Goal: Task Accomplishment & Management: Manage account settings

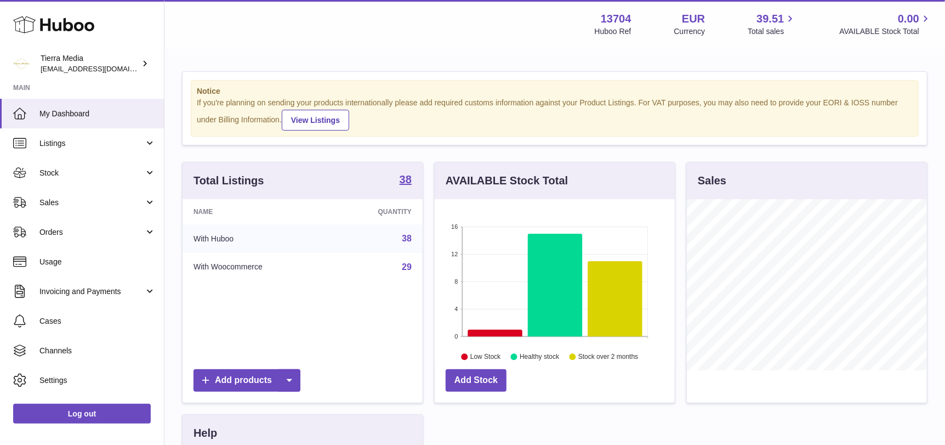
scroll to position [547943, 547874]
click at [63, 215] on link "Sales" at bounding box center [82, 202] width 164 height 30
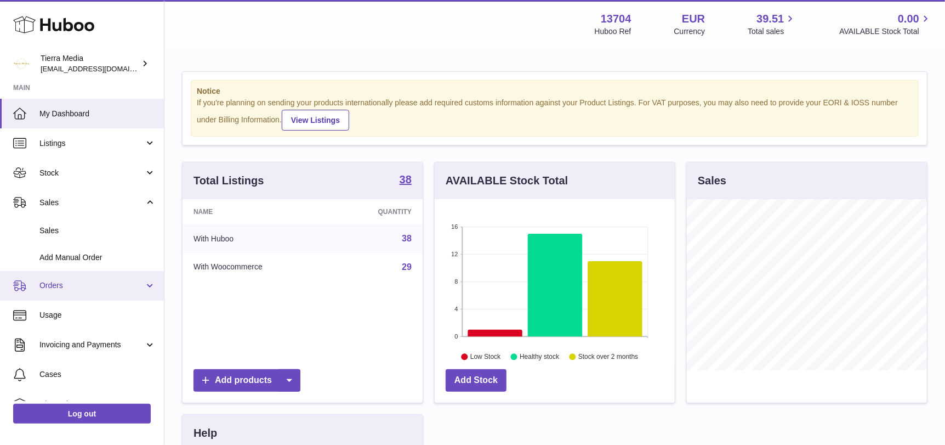
click at [74, 288] on span "Orders" at bounding box center [91, 285] width 105 height 10
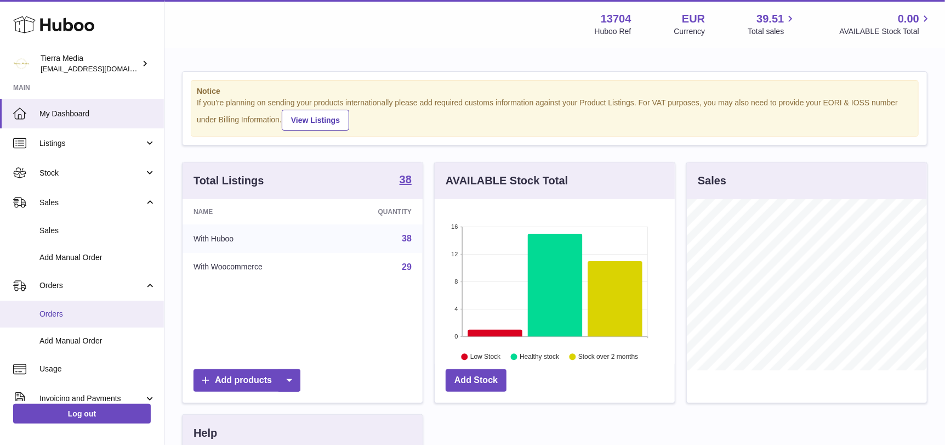
click at [67, 311] on span "Orders" at bounding box center [97, 314] width 116 height 10
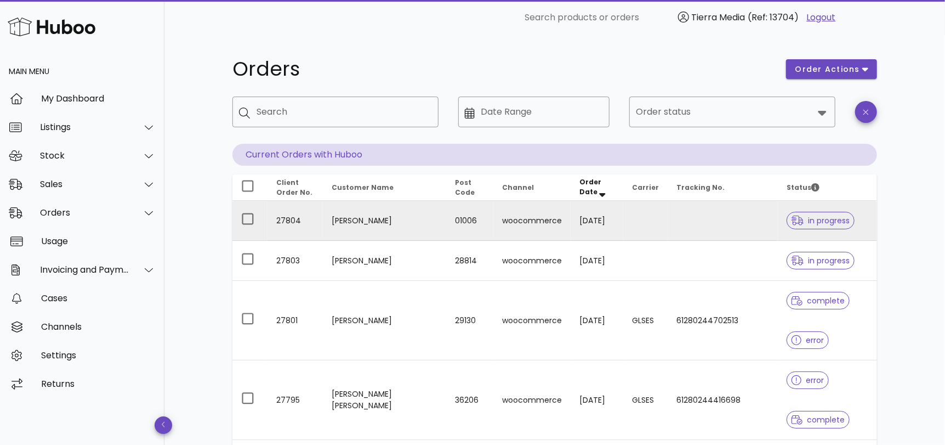
click at [699, 225] on td at bounding box center [723, 221] width 110 height 40
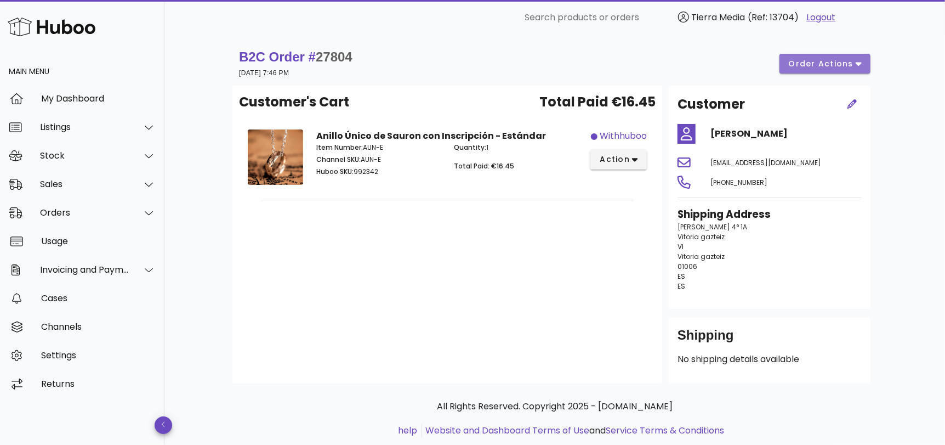
click at [836, 63] on span "order actions" at bounding box center [821, 64] width 66 height 12
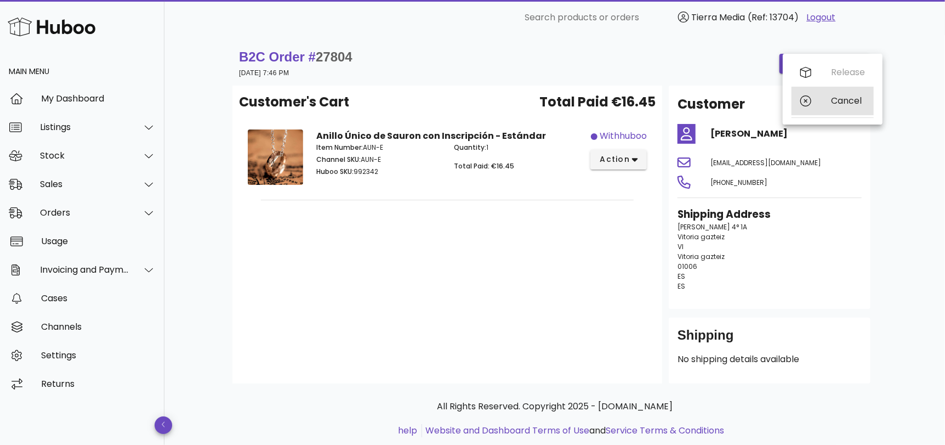
click at [826, 107] on div "Cancel" at bounding box center [832, 101] width 82 height 29
